Goal: Task Accomplishment & Management: Manage account settings

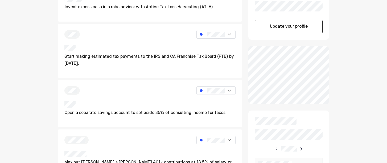
scroll to position [115, 0]
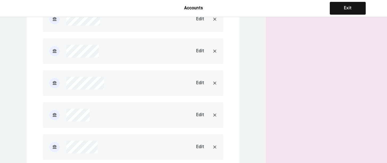
scroll to position [653, 0]
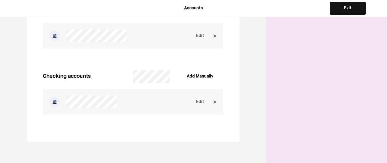
click at [198, 101] on div "Edit" at bounding box center [200, 102] width 8 height 6
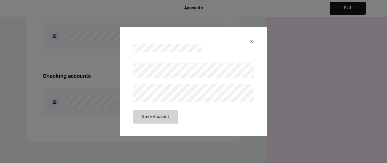
click at [252, 41] on img at bounding box center [252, 41] width 4 height 4
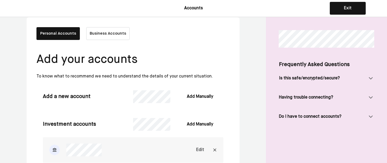
scroll to position [0, 0]
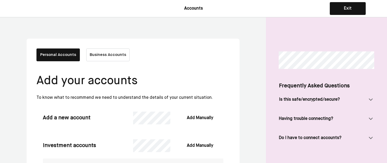
click at [105, 55] on button "Business Accounts" at bounding box center [107, 54] width 43 height 13
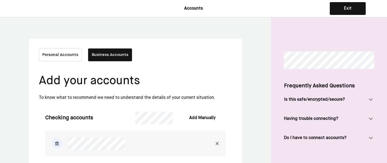
click at [64, 53] on button "Personal Accounts" at bounding box center [60, 54] width 43 height 13
